Goal: Task Accomplishment & Management: Complete application form

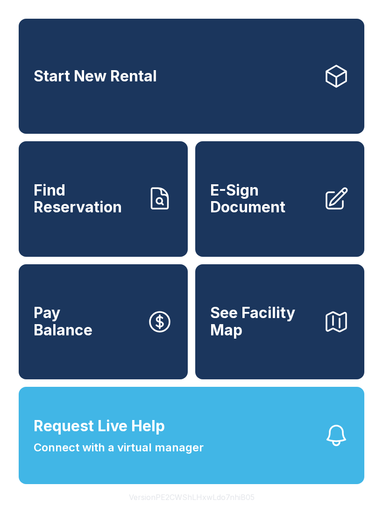
click at [158, 204] on icon at bounding box center [160, 199] width 26 height 26
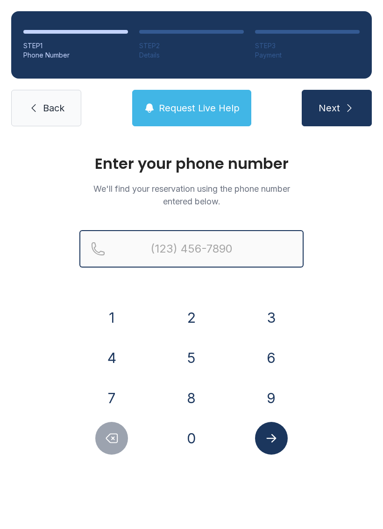
click at [201, 248] on input "Reservation phone number" at bounding box center [191, 248] width 224 height 37
type input "("
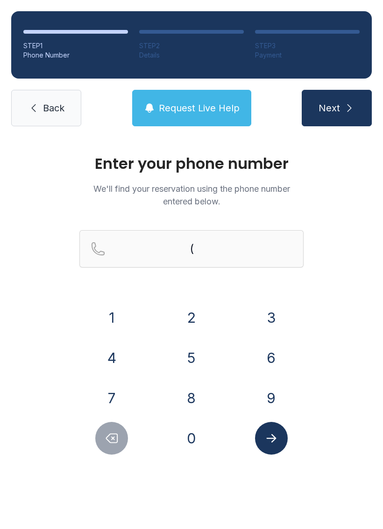
click at [362, 196] on div "Enter your phone number We'll find your reservation using the phone number ente…" at bounding box center [191, 314] width 383 height 354
click at [98, 448] on div at bounding box center [111, 438] width 65 height 33
click at [119, 452] on button "Delete number" at bounding box center [111, 438] width 33 height 33
click at [44, 124] on link "Back" at bounding box center [46, 108] width 70 height 36
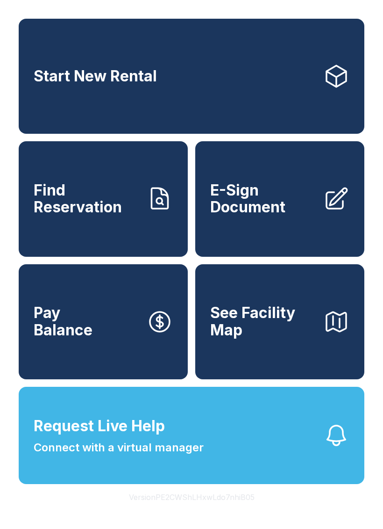
click at [122, 216] on span "Find Reservation" at bounding box center [87, 199] width 106 height 34
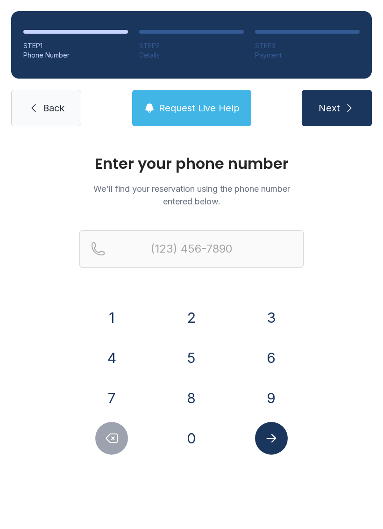
click at [113, 400] on button "7" at bounding box center [111, 397] width 33 height 33
click at [183, 356] on button "5" at bounding box center [191, 357] width 33 height 33
click at [124, 393] on button "7" at bounding box center [111, 397] width 33 height 33
click at [267, 322] on button "3" at bounding box center [271, 317] width 33 height 33
click at [110, 395] on button "7" at bounding box center [111, 397] width 33 height 33
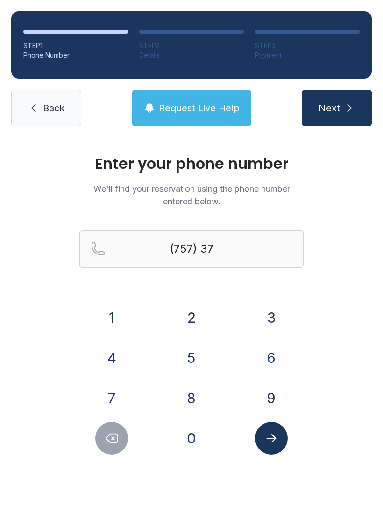
click at [109, 395] on button "7" at bounding box center [111, 397] width 33 height 33
click at [268, 362] on button "6" at bounding box center [271, 357] width 33 height 33
click at [272, 313] on button "3" at bounding box center [271, 317] width 33 height 33
click at [199, 431] on button "0" at bounding box center [191, 438] width 33 height 33
click at [110, 352] on button "4" at bounding box center [111, 357] width 33 height 33
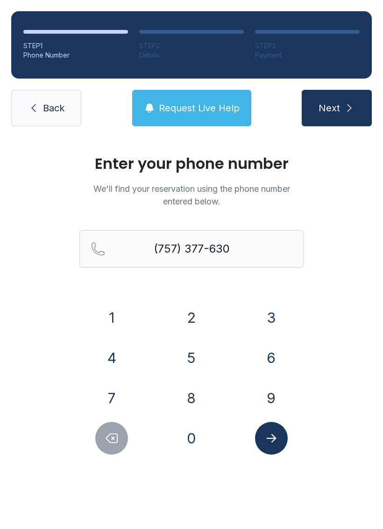
type input "[PHONE_NUMBER]"
click at [276, 431] on icon "Submit lookup form" at bounding box center [272, 438] width 14 height 14
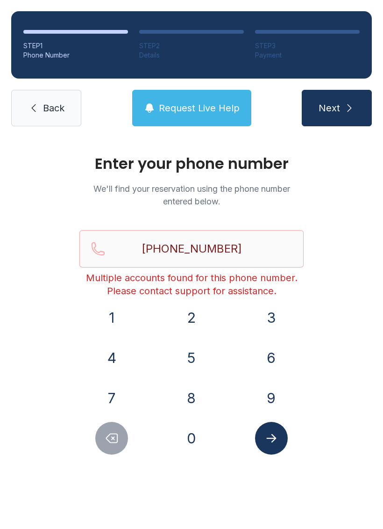
click at [339, 107] on span "Next" at bounding box center [330, 107] width 22 height 13
click at [341, 96] on button "Next" at bounding box center [337, 108] width 70 height 36
click at [36, 111] on icon at bounding box center [33, 107] width 11 height 11
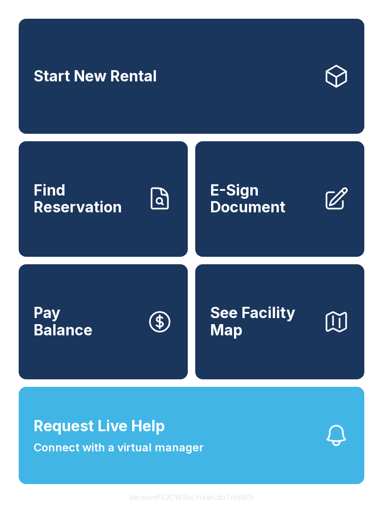
click at [297, 193] on span "E-Sign Document" at bounding box center [263, 199] width 106 height 34
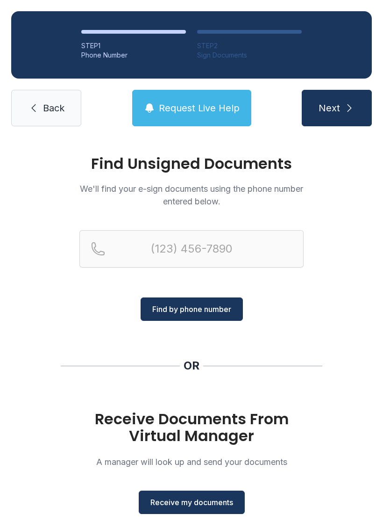
click at [210, 504] on span "Receive my documents" at bounding box center [192, 501] width 83 height 11
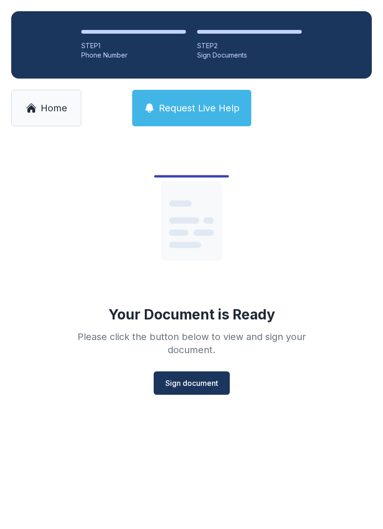
click at [199, 382] on span "Sign document" at bounding box center [191, 382] width 53 height 11
